Goal: Information Seeking & Learning: Learn about a topic

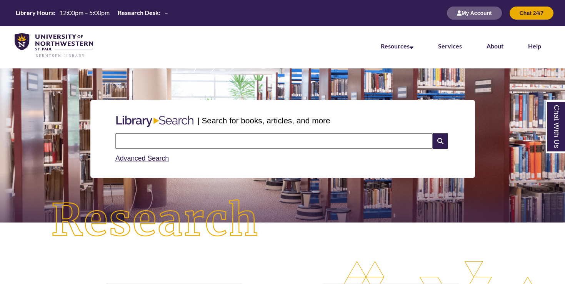
click at [167, 144] on input "text" at bounding box center [273, 141] width 317 height 15
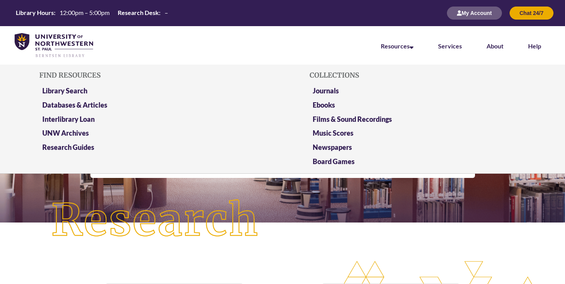
click at [411, 41] on li "Resources Find Resources Library Search Databases & Articles Interlibrary Loan …" at bounding box center [397, 45] width 57 height 38
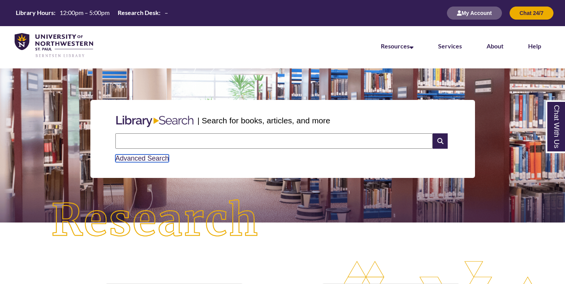
click at [149, 160] on link "Advanced Search" at bounding box center [141, 159] width 53 height 8
click at [484, 18] on button "My Account" at bounding box center [474, 13] width 55 height 13
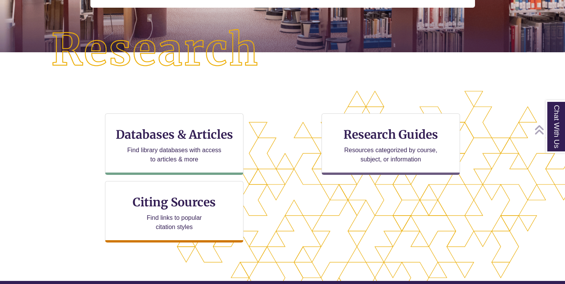
scroll to position [173, 0]
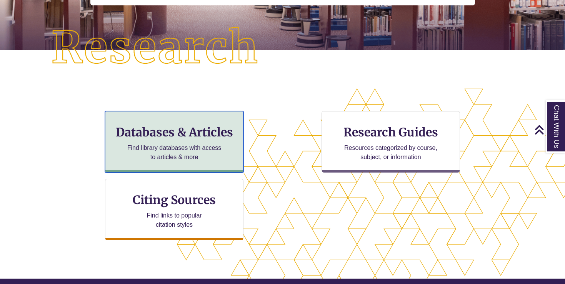
click at [176, 161] on p "Find library databases with access to articles & more" at bounding box center [174, 153] width 100 height 18
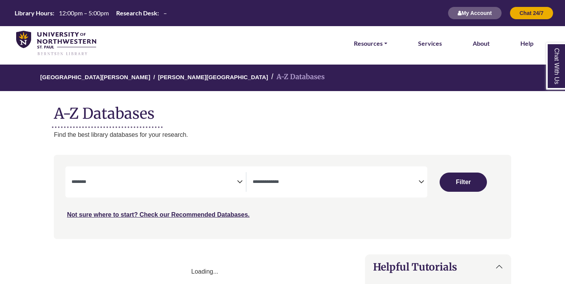
select select "Database Subject Filter"
select select "Database Types Filter"
select select "Database Subject Filter"
select select "Database Types Filter"
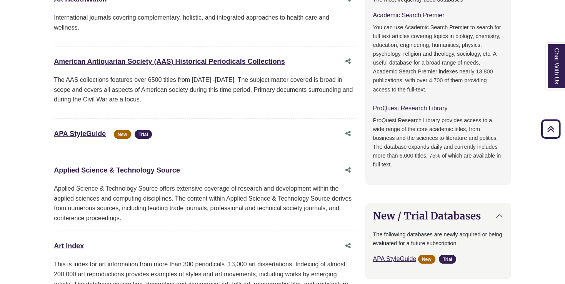
scroll to position [414, 0]
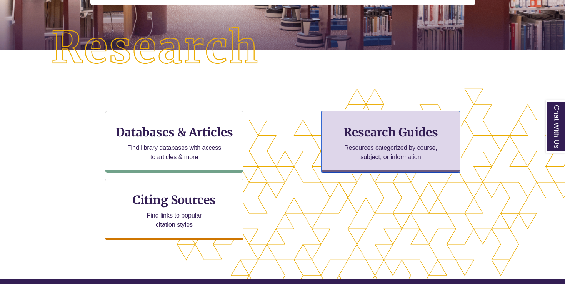
click at [347, 138] on h3 "Research Guides" at bounding box center [390, 132] width 125 height 15
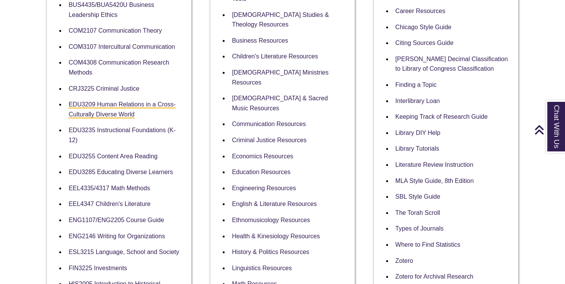
scroll to position [274, 0]
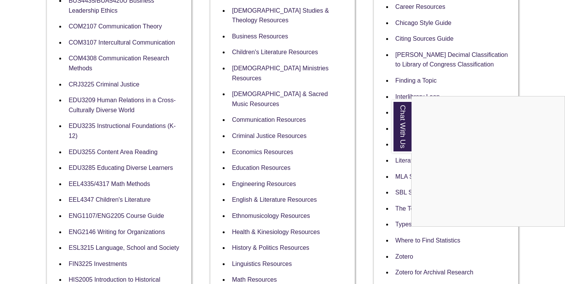
click at [104, 184] on div "Chat With Us" at bounding box center [282, 142] width 565 height 284
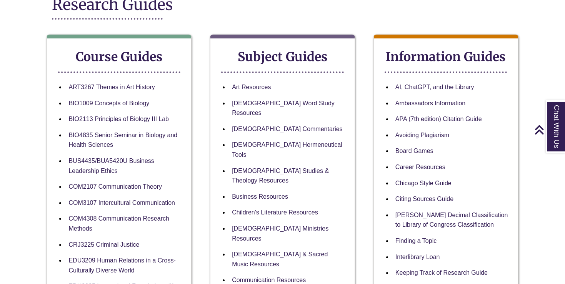
scroll to position [114, 0]
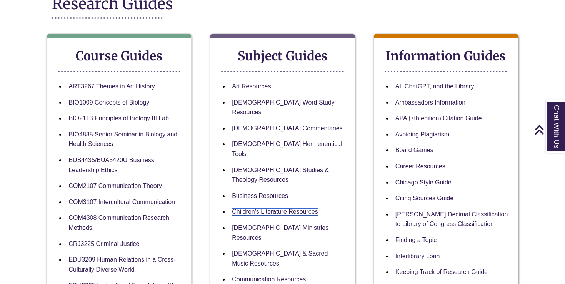
click at [247, 209] on link "Children's Literature Resources" at bounding box center [275, 212] width 86 height 7
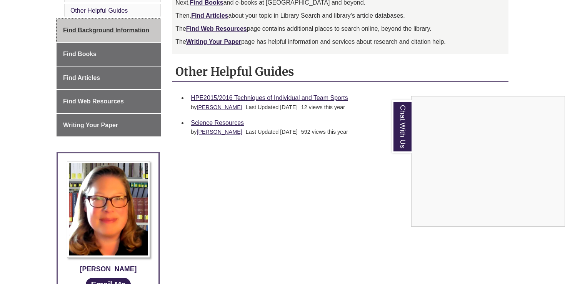
scroll to position [242, 0]
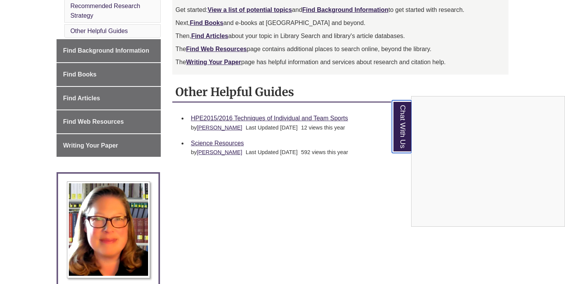
click at [408, 138] on link "Chat With Us" at bounding box center [402, 126] width 20 height 53
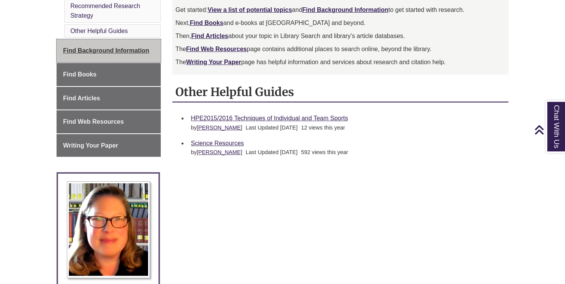
click at [125, 53] on span "Find Background Information" at bounding box center [106, 50] width 86 height 7
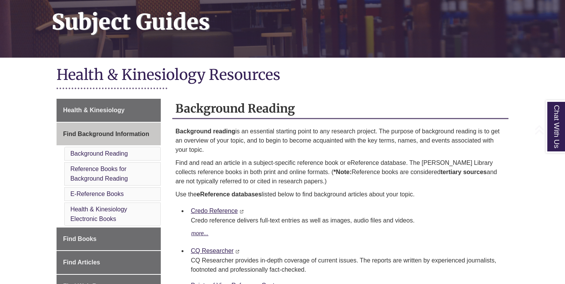
scroll to position [169, 0]
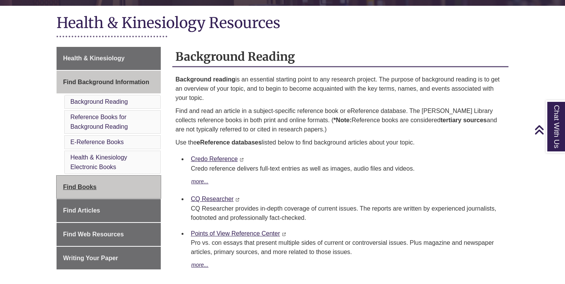
click at [101, 195] on link "Find Books" at bounding box center [109, 187] width 104 height 23
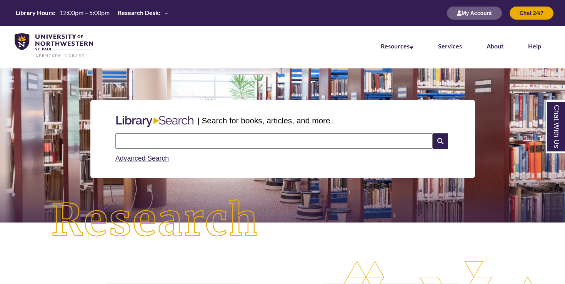
click at [172, 145] on input "text" at bounding box center [273, 141] width 317 height 15
type input "**********"
